Goal: Navigation & Orientation: Go to known website

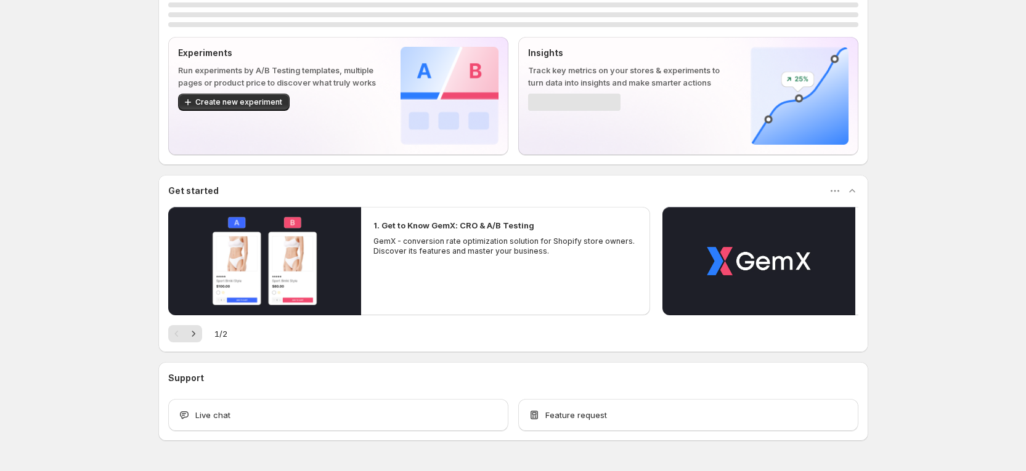
scroll to position [78, 0]
